Goal: Complete application form

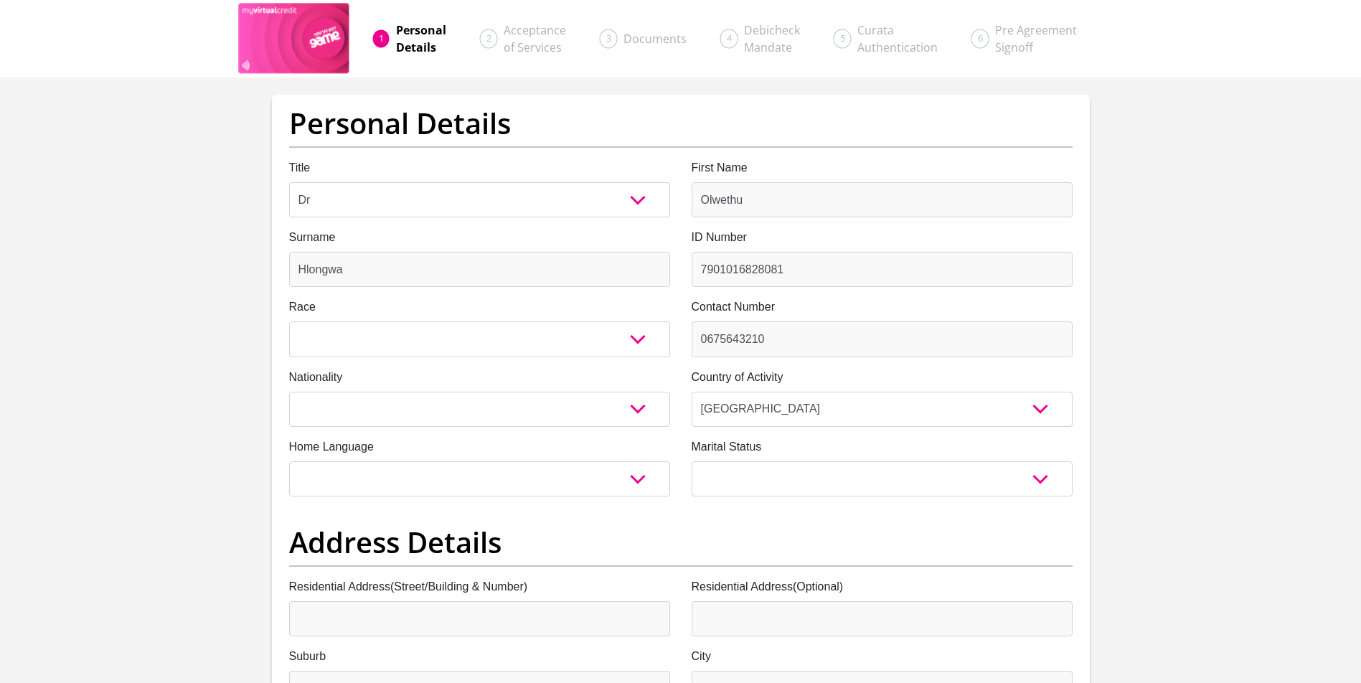
select select "7"
select select "ZAF"
select select "22"
select select "2"
select select "ZAF"
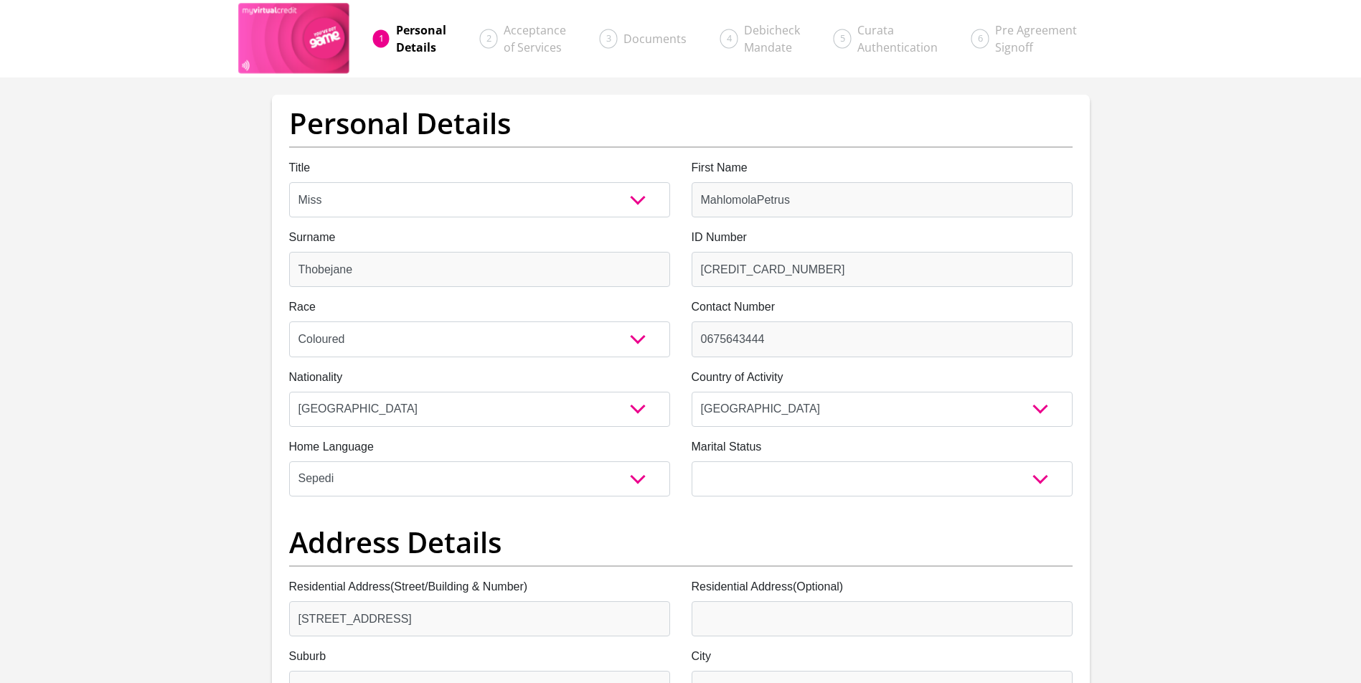
select select "ZAF"
select select "nso"
select select "Western Cape"
select select "Owned"
select select "5"
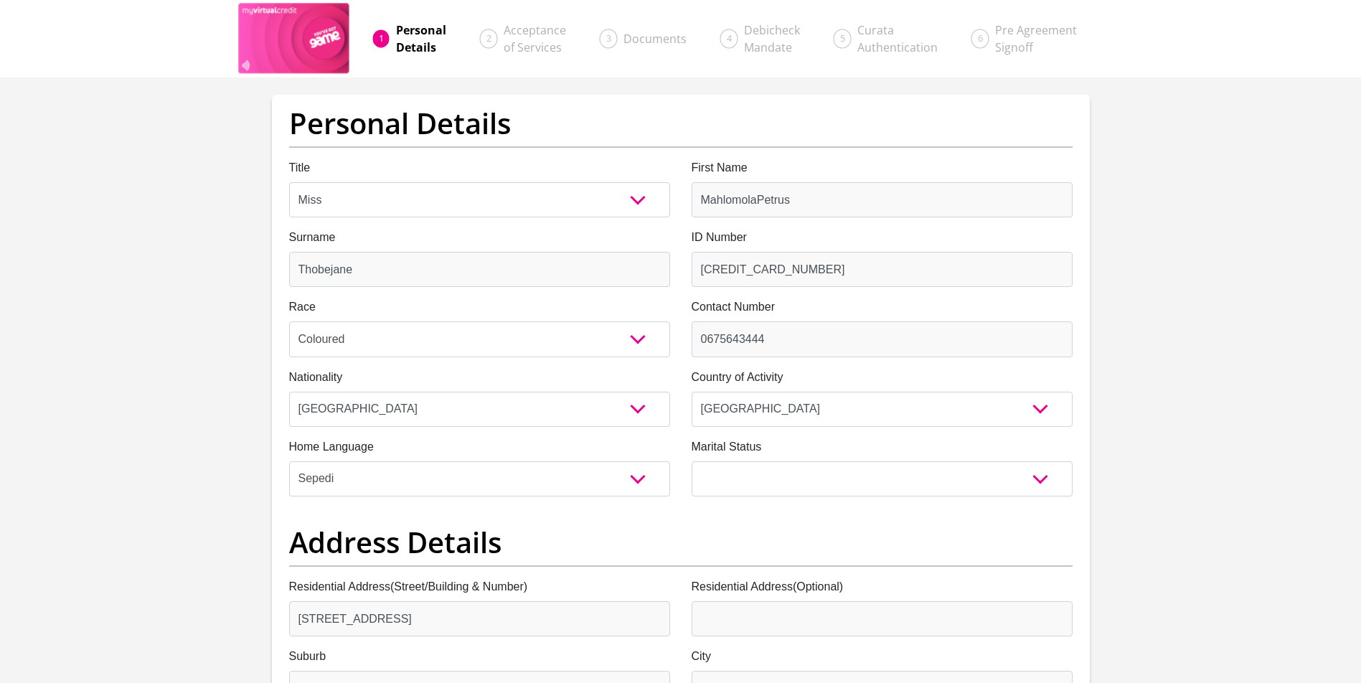
select select "Driver"
select select "60"
select select "1"
select select "26"
